Goal: Transaction & Acquisition: Purchase product/service

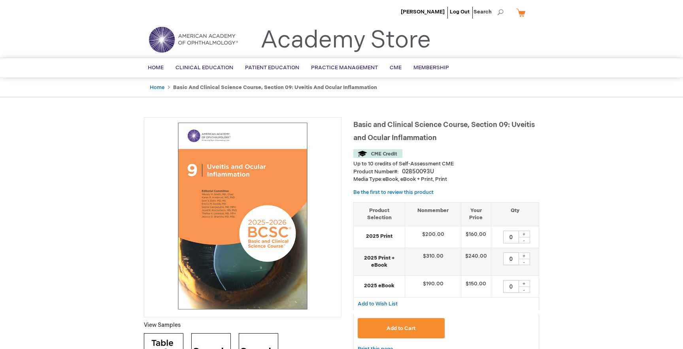
click at [528, 234] on div "+" at bounding box center [524, 233] width 12 height 7
type input "1"
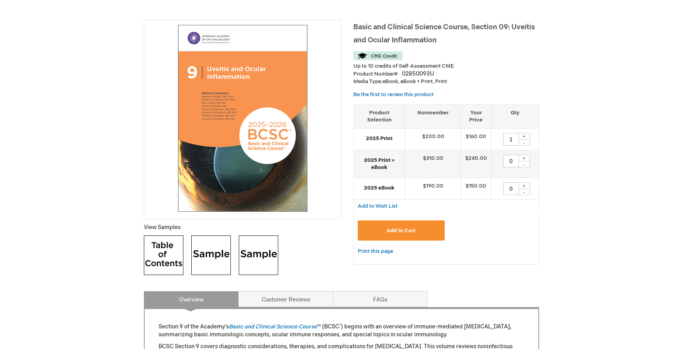
scroll to position [109, 0]
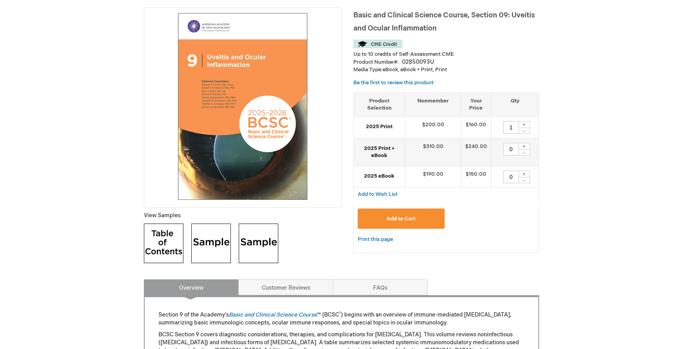
click at [432, 214] on button "Add to Cart" at bounding box center [401, 218] width 87 height 20
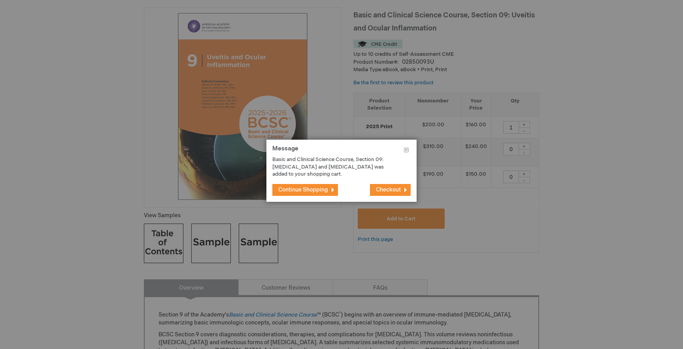
click at [388, 190] on span "Checkout" at bounding box center [388, 189] width 25 height 7
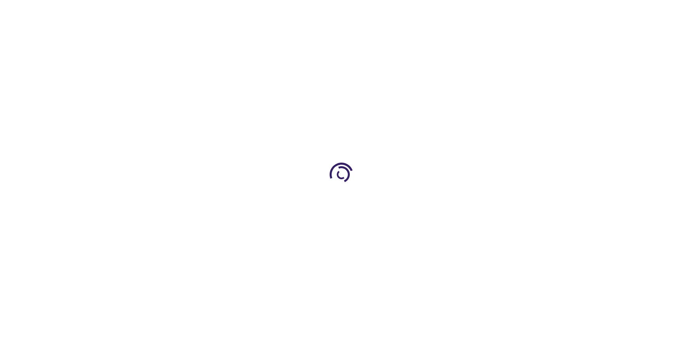
select select "US"
select select "43"
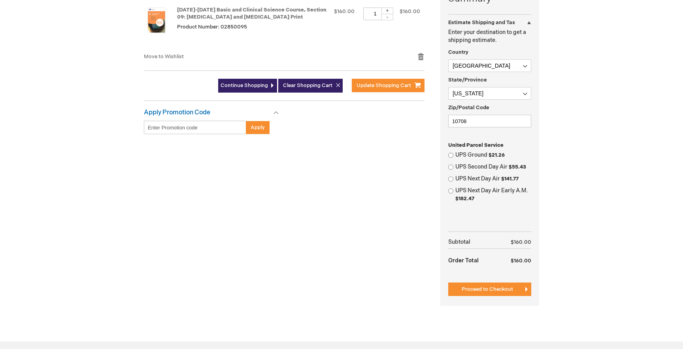
scroll to position [215, 0]
click at [451, 154] on input "UPS Ground $21.26" at bounding box center [450, 154] width 5 height 5
radio input "true"
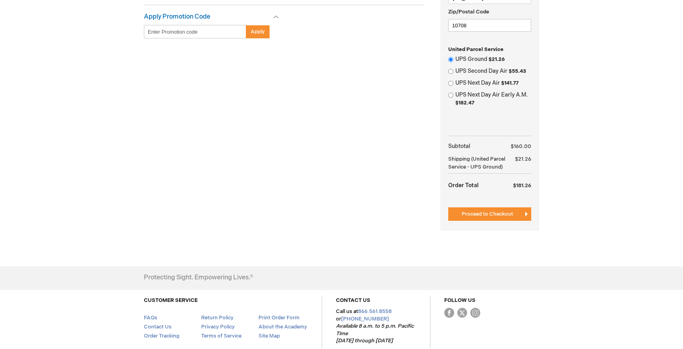
scroll to position [313, 0]
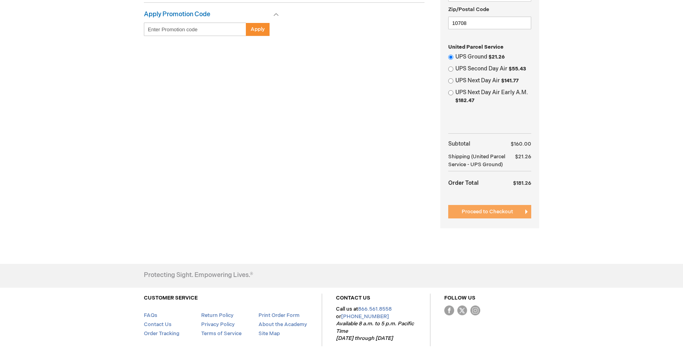
click at [504, 215] on span "Proceed to Checkout" at bounding box center [487, 211] width 51 height 6
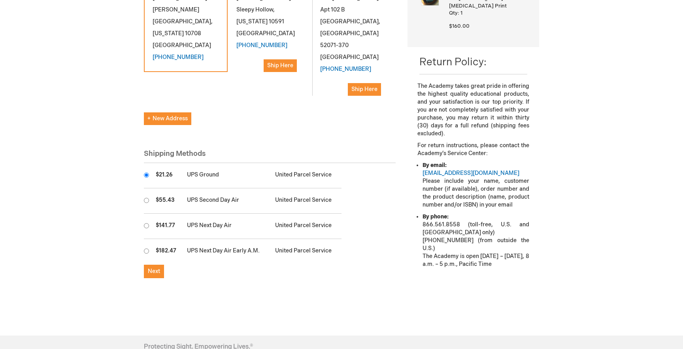
scroll to position [197, 0]
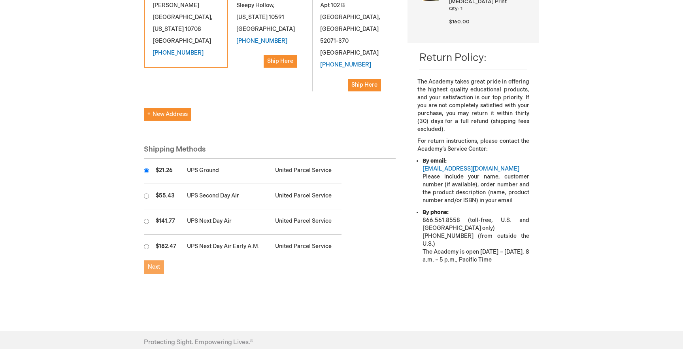
click at [161, 260] on button "Next" at bounding box center [154, 266] width 20 height 13
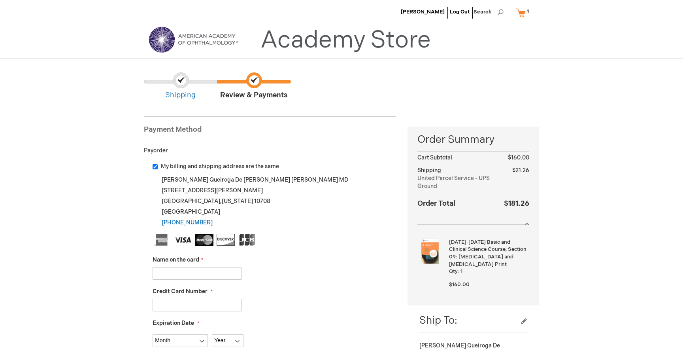
click at [168, 276] on input "Name on the card" at bounding box center [197, 273] width 89 height 13
type input "[PERSON_NAME]"
click at [222, 300] on input "Credit Card Number" at bounding box center [197, 304] width 89 height 13
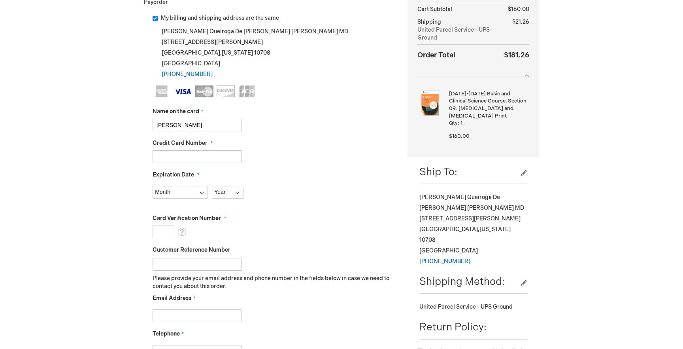
scroll to position [153, 0]
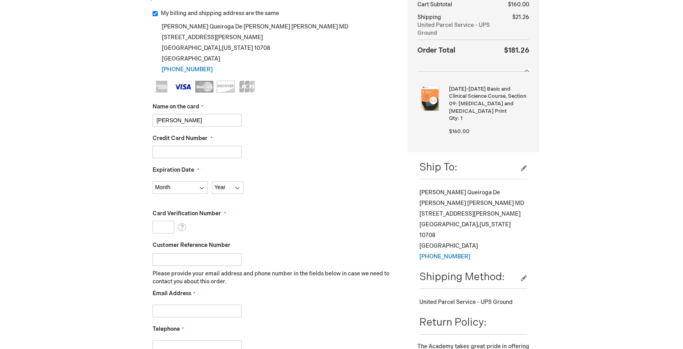
type input "4024511008743528"
select select "8"
select select "2026"
click at [160, 228] on input "Card Verification Number" at bounding box center [164, 227] width 22 height 13
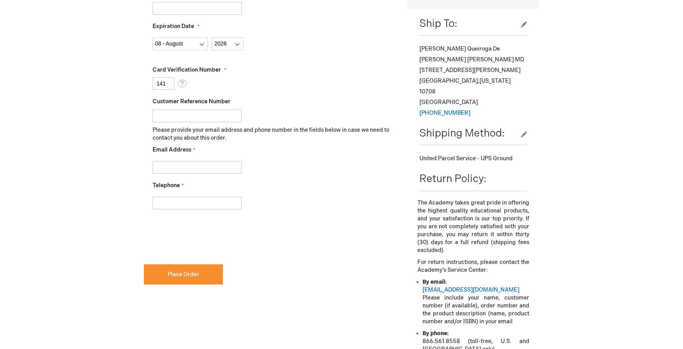
scroll to position [297, 0]
type input "141"
type input "fabiana.silva@regeneron.com"
type input "6465990049"
checkbox input "true"
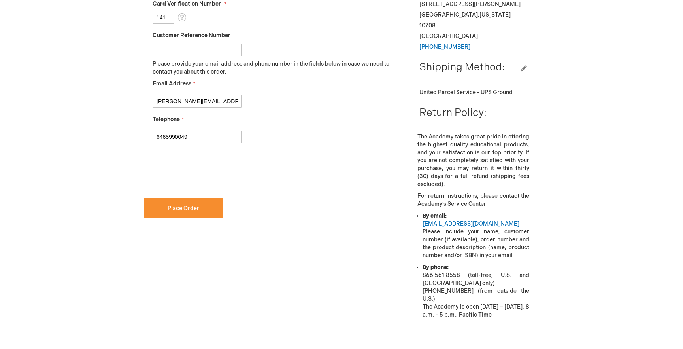
scroll to position [369, 0]
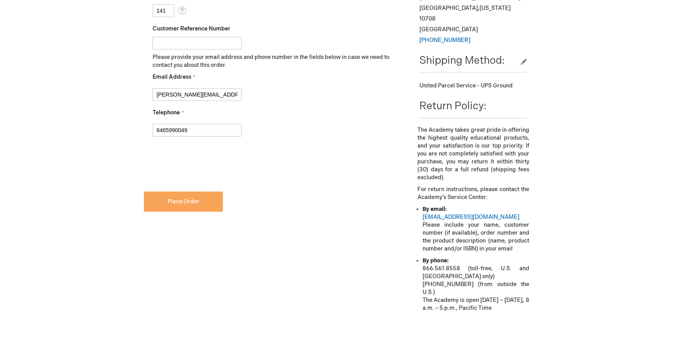
click at [204, 194] on button "Place Order" at bounding box center [183, 201] width 79 height 20
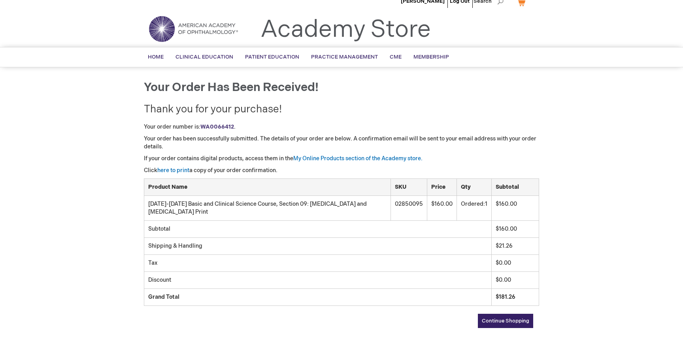
scroll to position [13, 0]
